Goal: Transaction & Acquisition: Purchase product/service

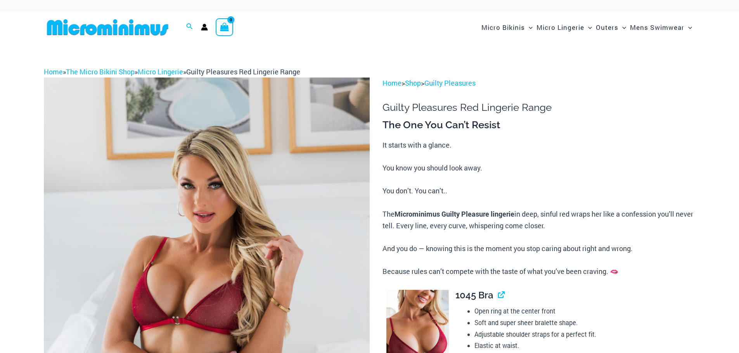
scroll to position [47, 0]
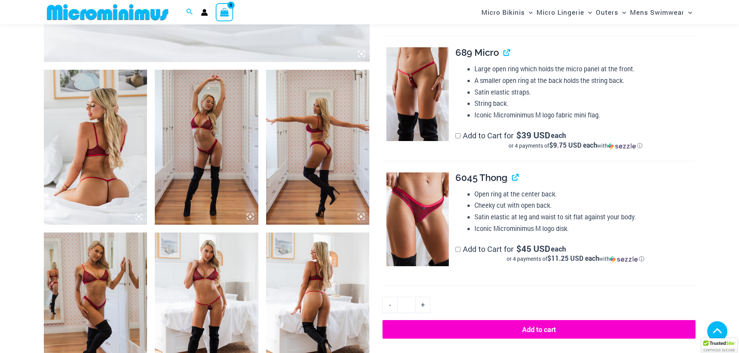
click at [142, 215] on icon at bounding box center [138, 216] width 7 height 7
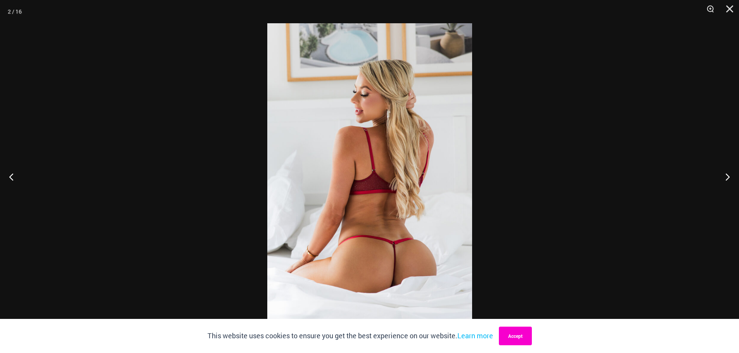
click at [517, 336] on button "Accept" at bounding box center [515, 336] width 33 height 19
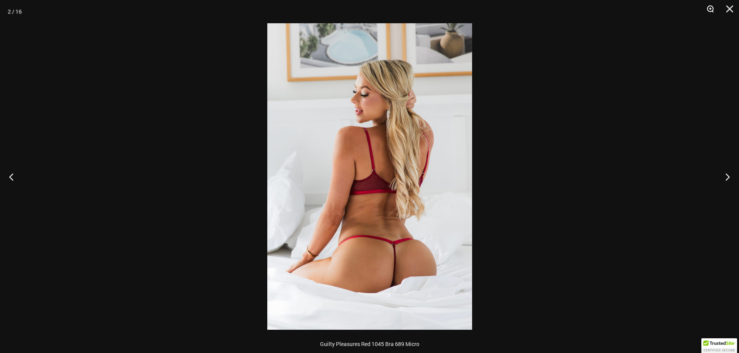
click at [709, 7] on button "Zoom" at bounding box center [706, 11] width 19 height 23
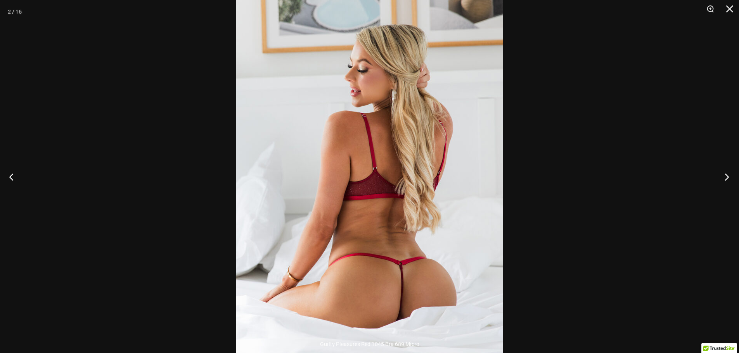
click at [727, 176] on button "Next" at bounding box center [723, 176] width 29 height 39
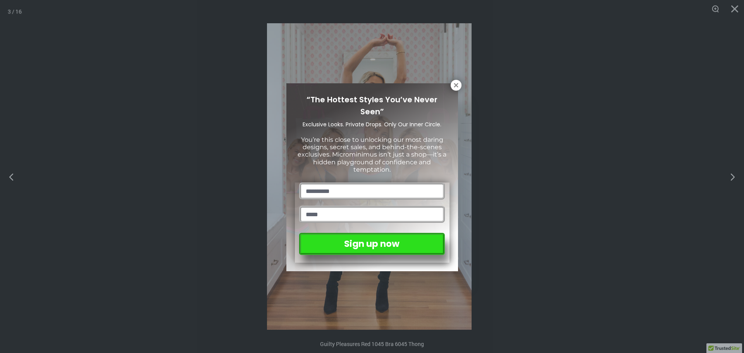
drag, startPoint x: 457, startPoint y: 85, endPoint x: 469, endPoint y: 85, distance: 12.0
click at [459, 85] on icon at bounding box center [456, 85] width 7 height 7
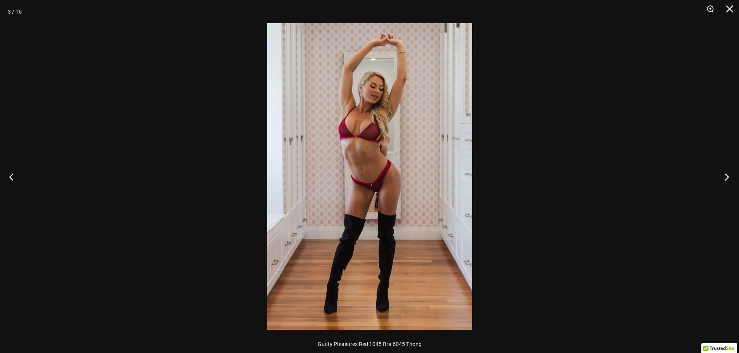
click at [727, 177] on button "Next" at bounding box center [723, 176] width 29 height 39
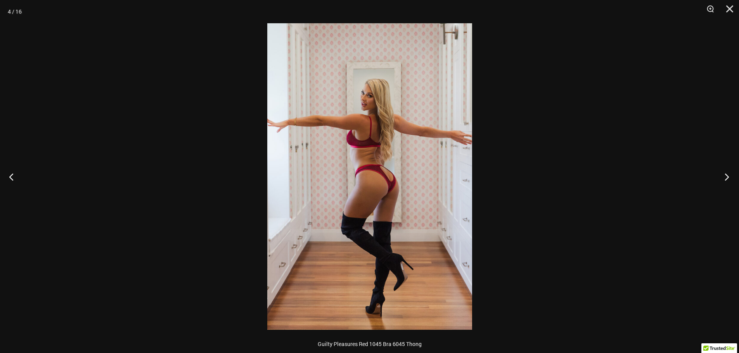
click at [727, 177] on button "Next" at bounding box center [723, 176] width 29 height 39
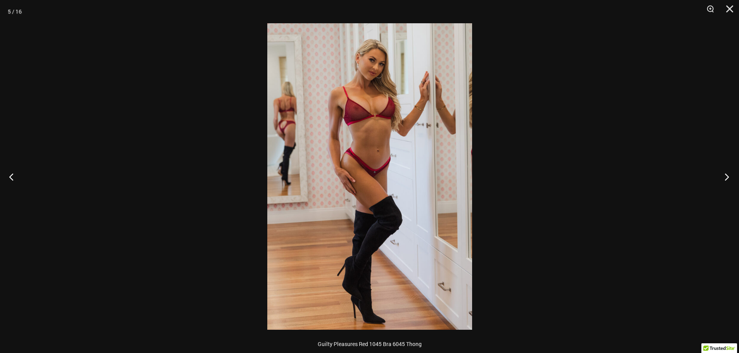
click at [727, 177] on button "Next" at bounding box center [723, 176] width 29 height 39
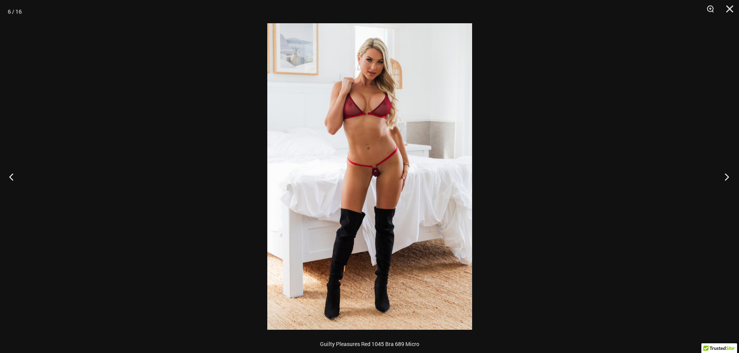
click at [727, 177] on button "Next" at bounding box center [723, 176] width 29 height 39
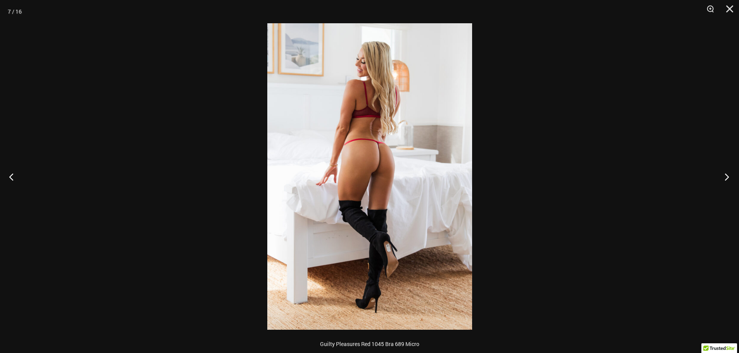
click at [727, 177] on button "Next" at bounding box center [723, 176] width 29 height 39
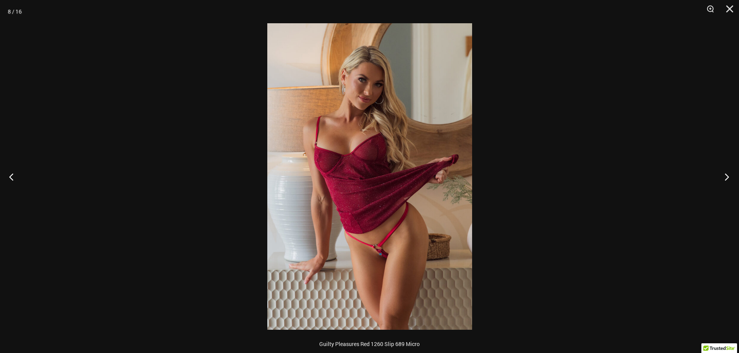
click at [727, 177] on button "Next" at bounding box center [723, 176] width 29 height 39
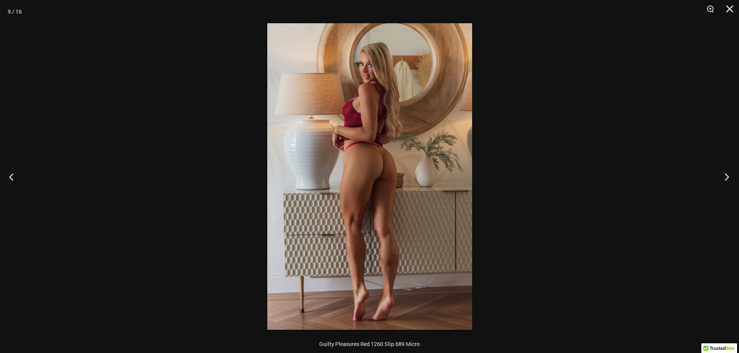
click at [727, 177] on button "Next" at bounding box center [723, 176] width 29 height 39
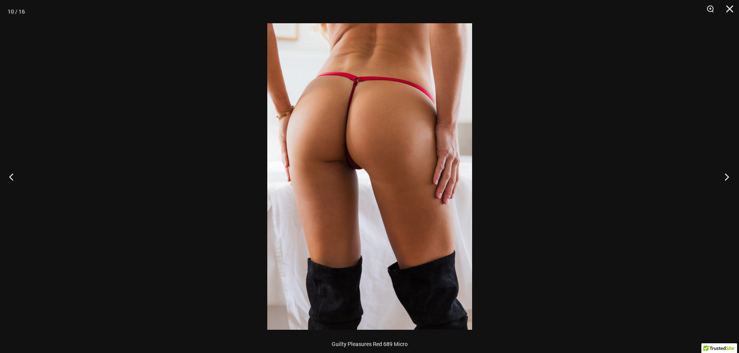
click at [727, 177] on button "Next" at bounding box center [723, 176] width 29 height 39
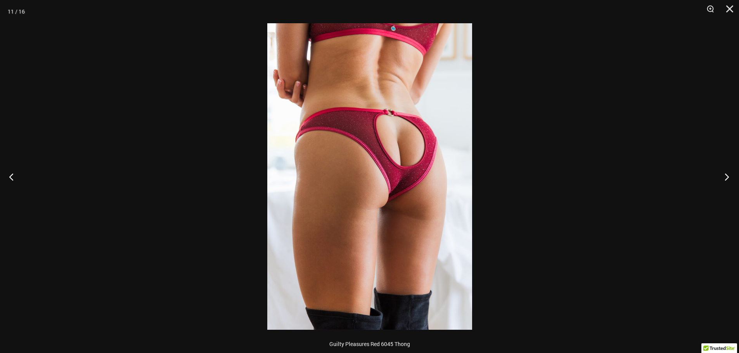
click at [727, 177] on button "Next" at bounding box center [723, 176] width 29 height 39
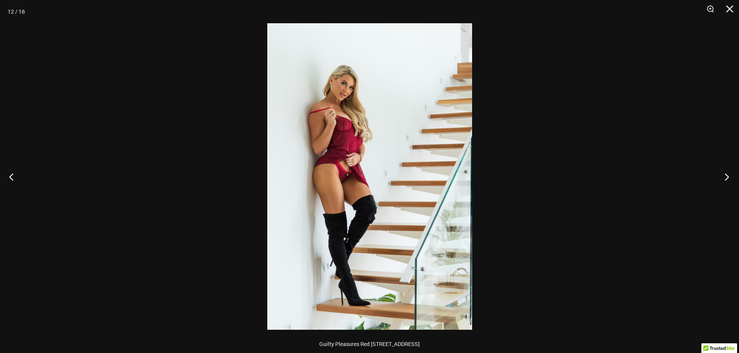
click at [727, 177] on button "Next" at bounding box center [723, 176] width 29 height 39
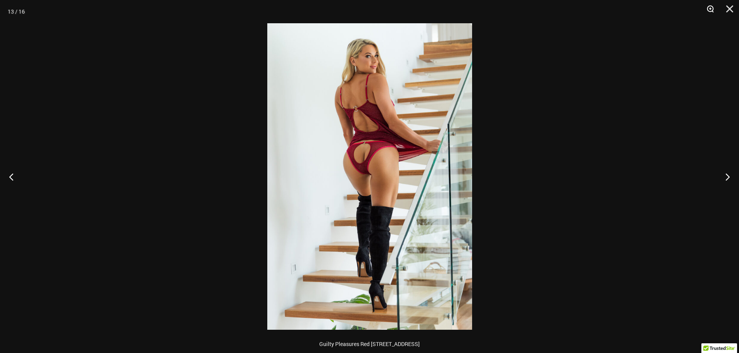
click at [707, 9] on button "Zoom" at bounding box center [706, 11] width 19 height 23
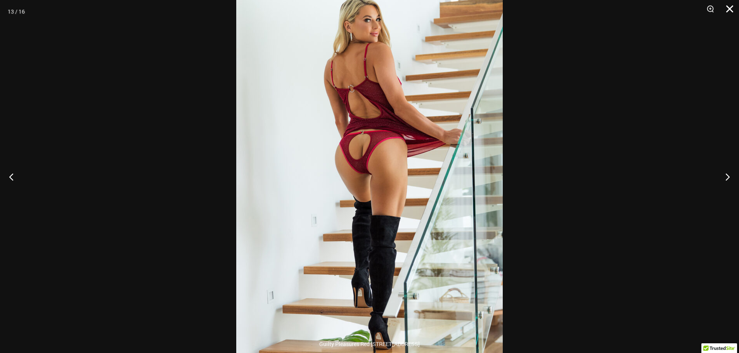
click at [729, 10] on button "Close" at bounding box center [726, 11] width 19 height 23
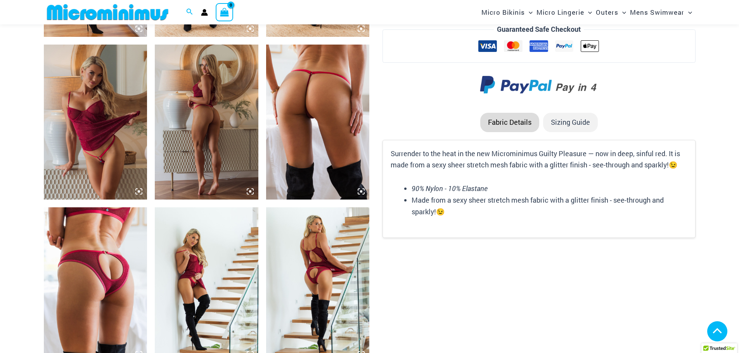
scroll to position [730, 0]
